Goal: Transaction & Acquisition: Purchase product/service

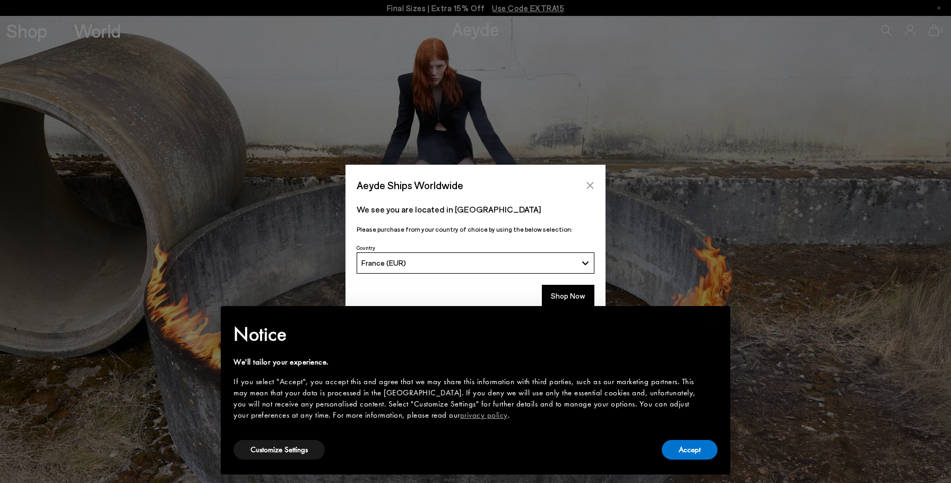
click at [590, 183] on icon "Close" at bounding box center [590, 185] width 8 height 8
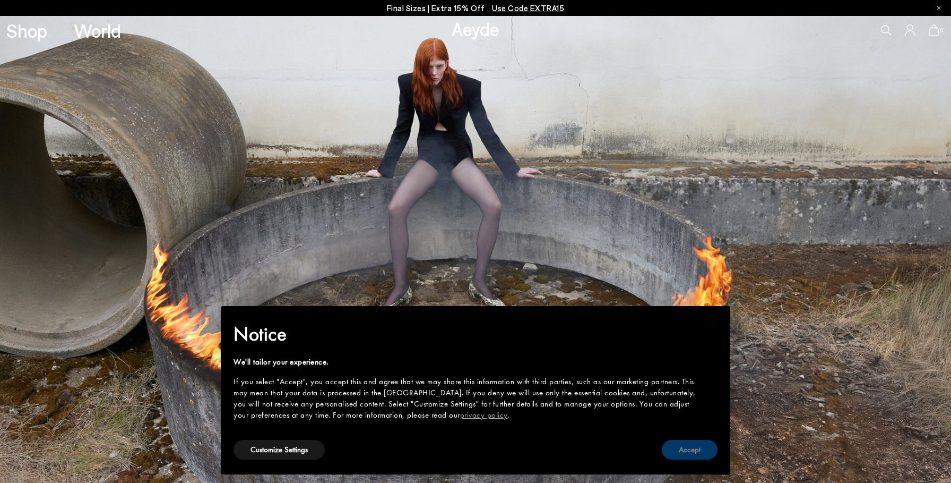
click at [699, 448] on button "Accept" at bounding box center [690, 450] width 56 height 20
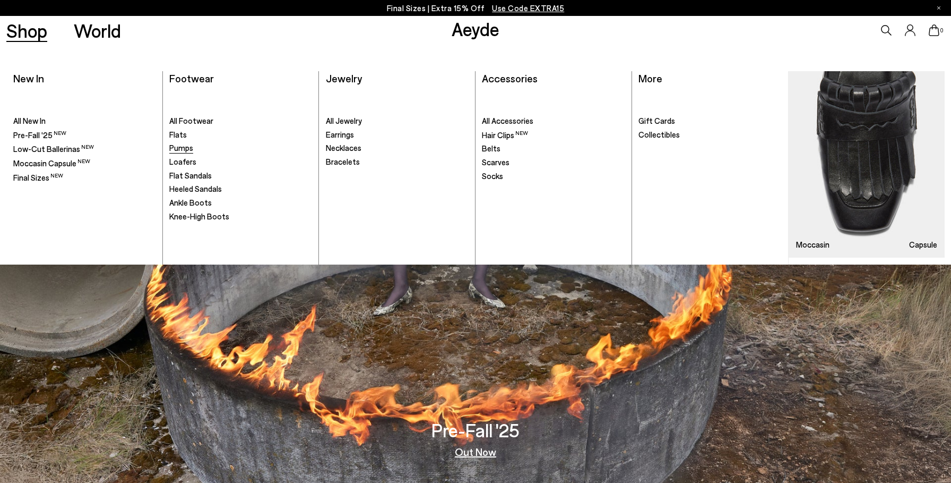
click at [180, 147] on span "Pumps" at bounding box center [181, 148] width 24 height 10
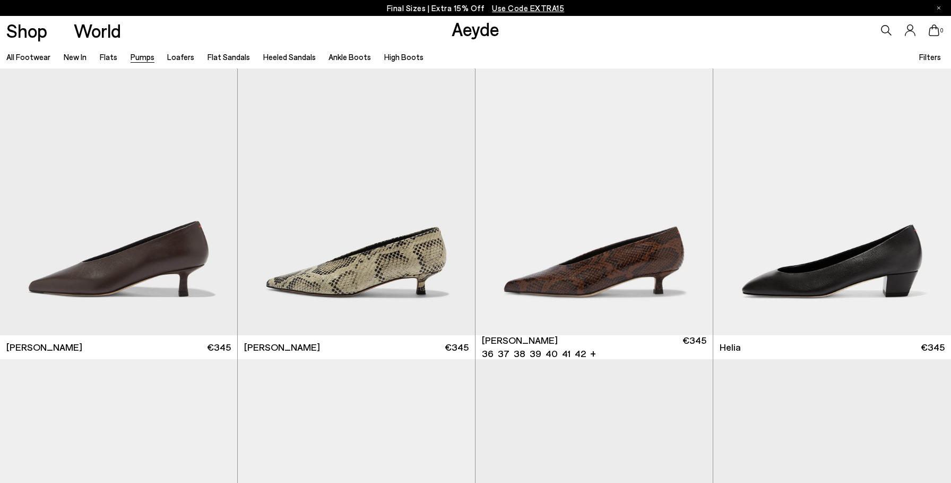
scroll to position [376, 0]
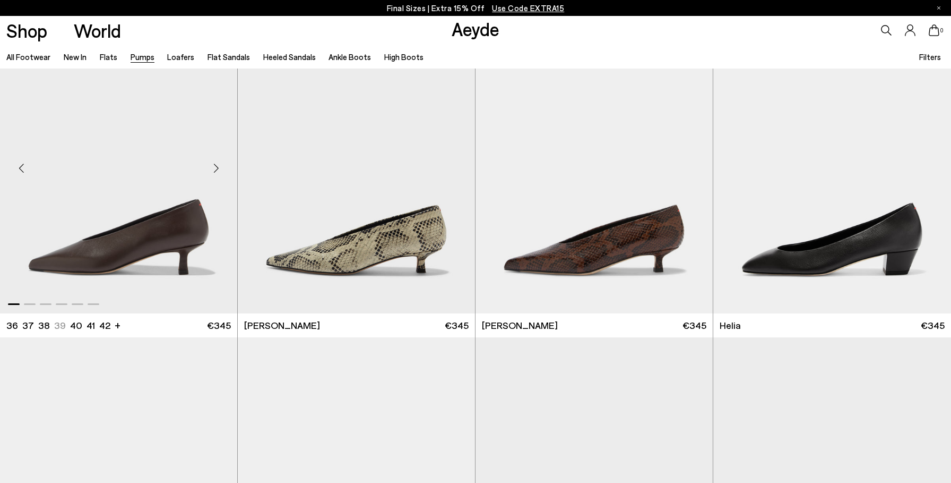
click at [94, 223] on img "1 / 6" at bounding box center [118, 164] width 237 height 298
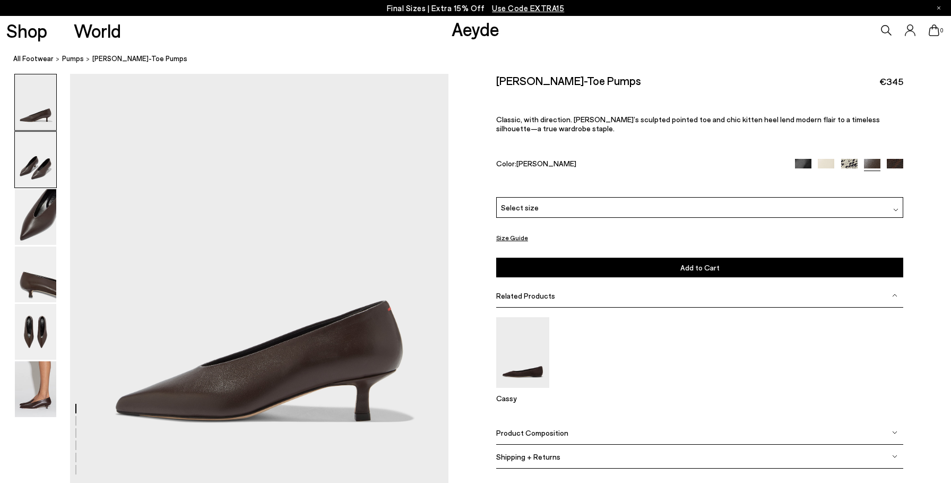
click at [32, 169] on img at bounding box center [35, 160] width 41 height 56
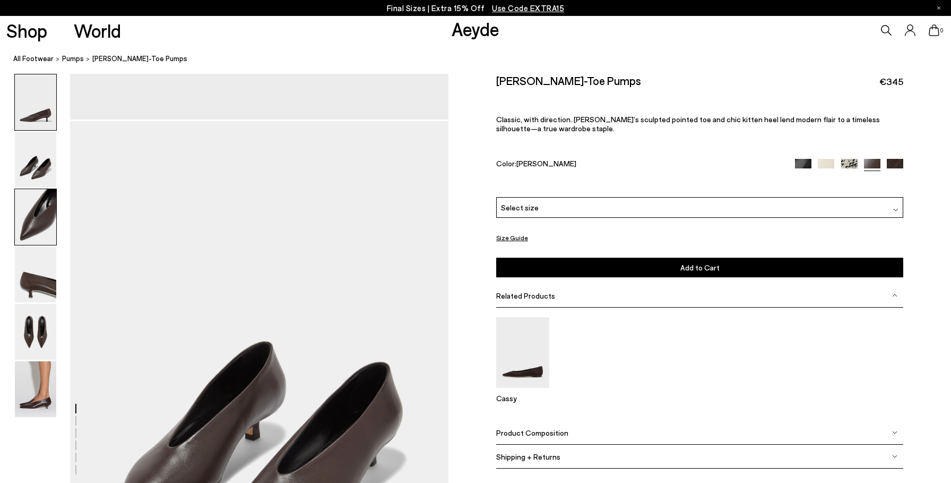
scroll to position [411, 0]
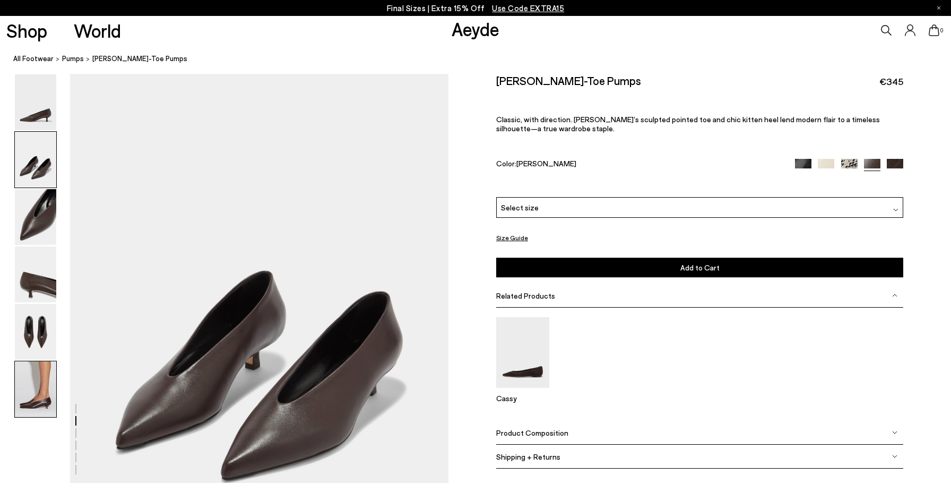
click at [37, 381] on img at bounding box center [35, 389] width 41 height 56
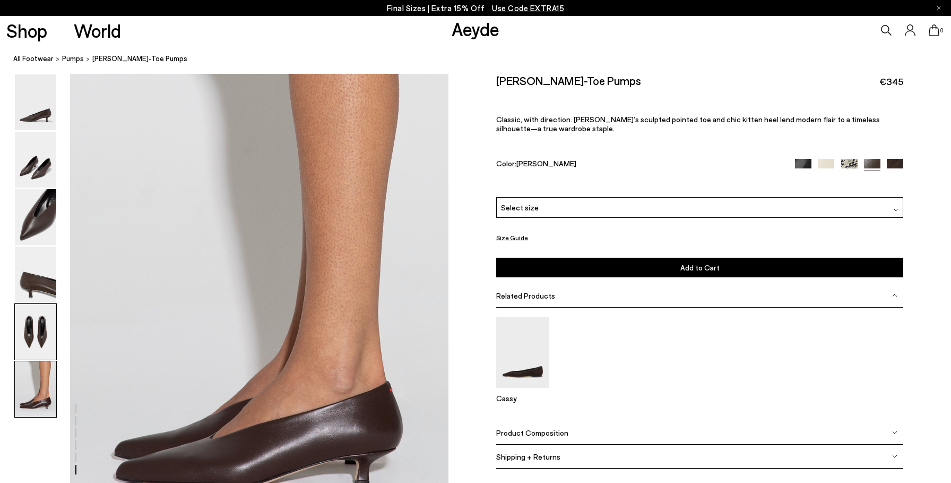
scroll to position [2510, 0]
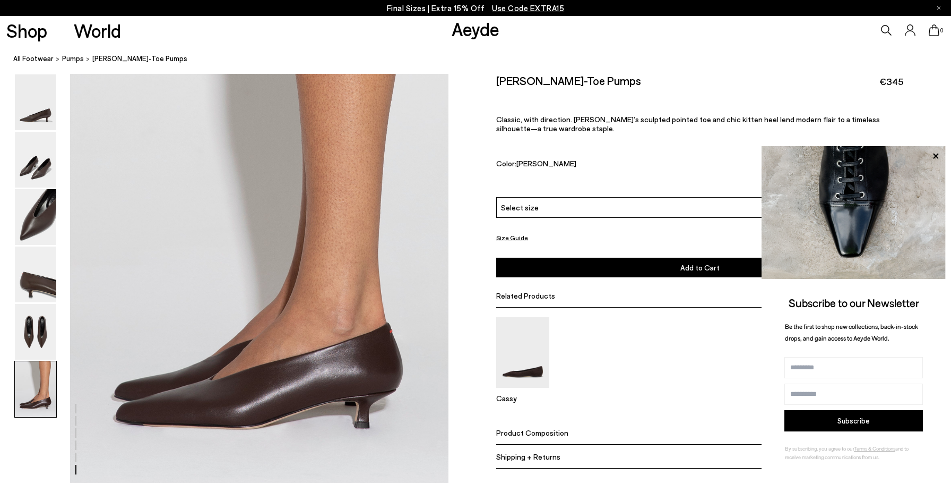
click at [692, 81] on div "Clara Pointed-Toe Pumps €345" at bounding box center [700, 81] width 408 height 14
